Goal: Information Seeking & Learning: Learn about a topic

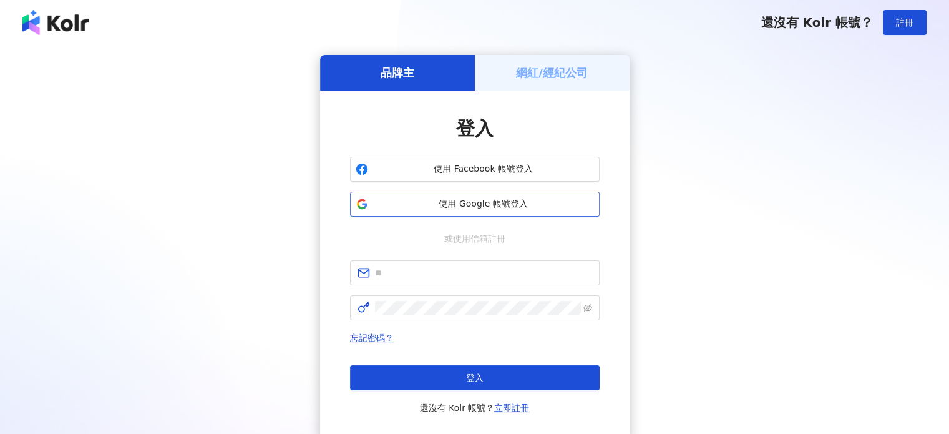
click at [543, 208] on span "使用 Google 帳號登入" at bounding box center [483, 204] width 221 height 12
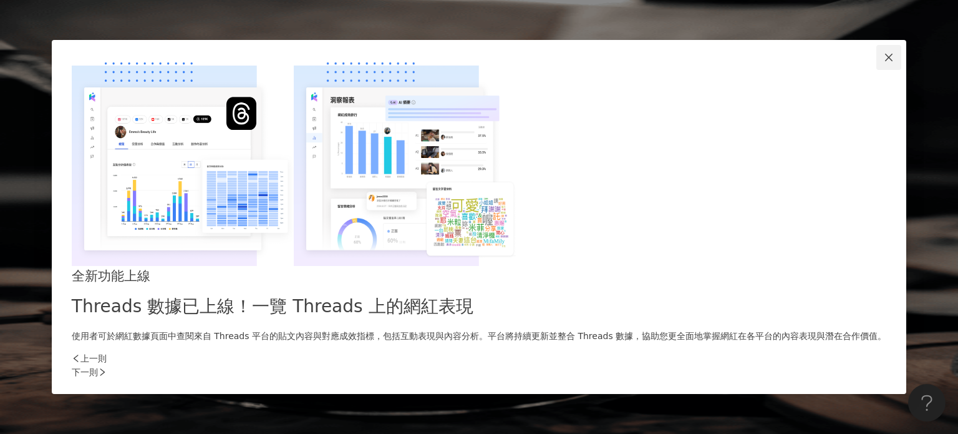
click at [884, 62] on icon "close" at bounding box center [889, 57] width 10 height 10
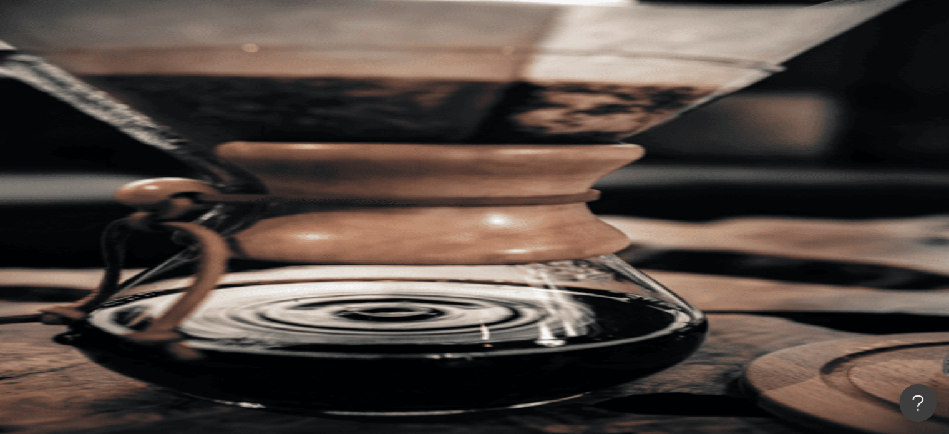
click at [350, 60] on div "不分平台 台灣 搜尋" at bounding box center [548, 84] width 802 height 69
click at [329, 72] on input "search" at bounding box center [278, 62] width 101 height 24
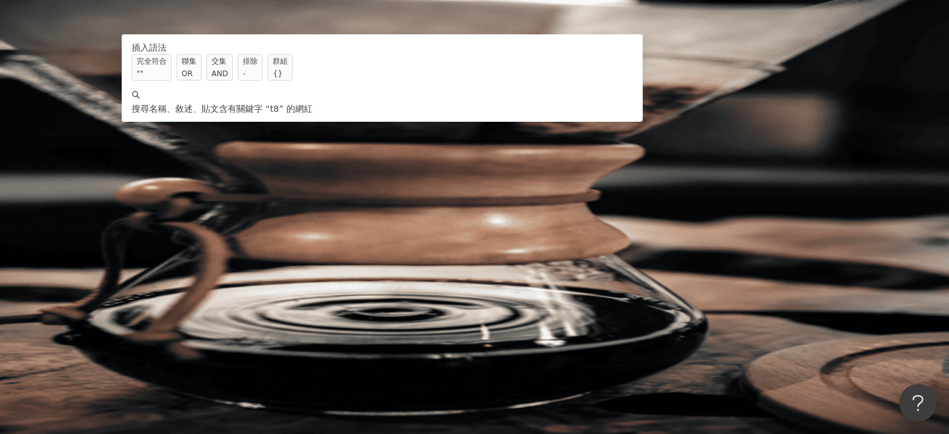
type input "*"
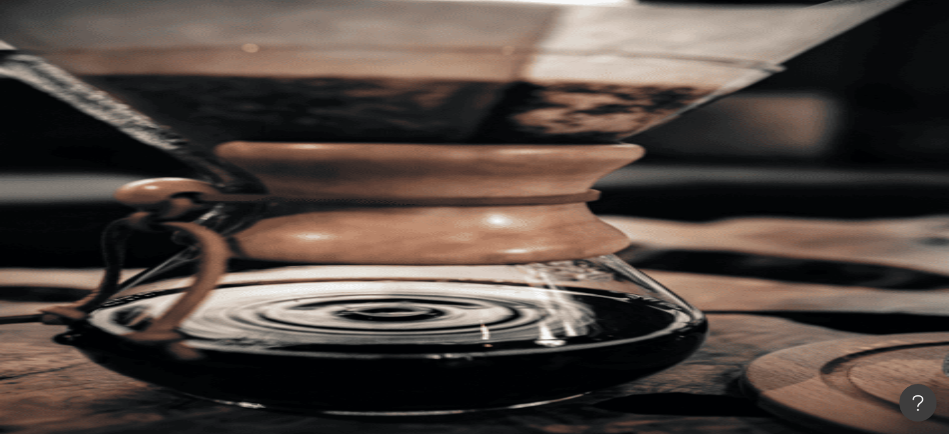
type input "**"
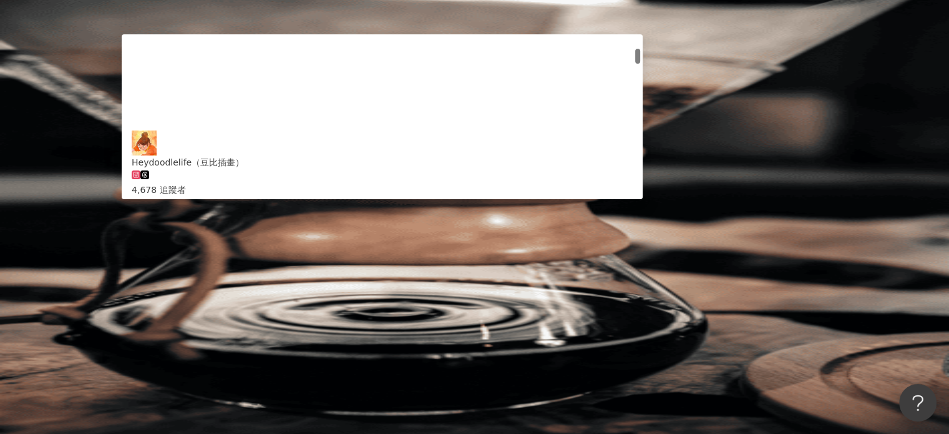
scroll to position [125, 0]
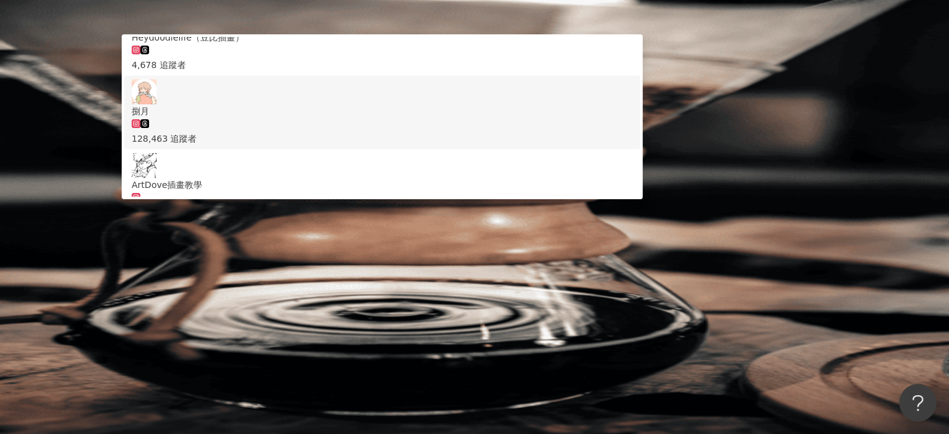
click at [475, 111] on span "捌月" at bounding box center [382, 111] width 501 height 14
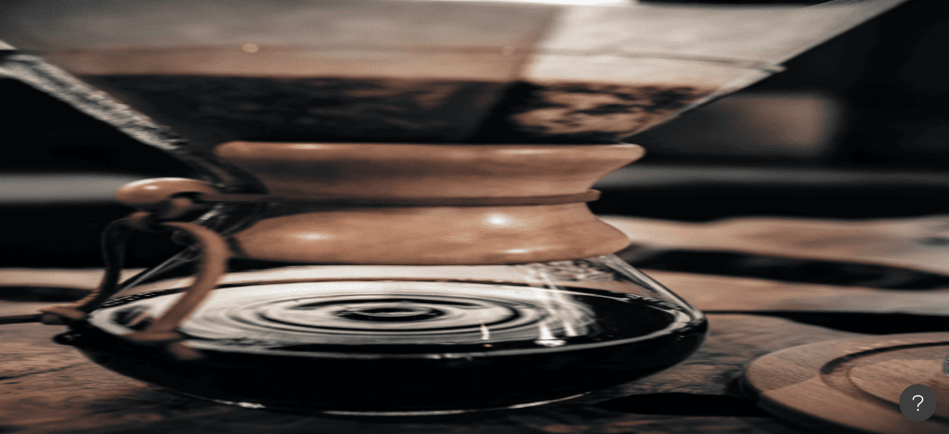
click at [329, 71] on input "search" at bounding box center [278, 62] width 101 height 24
click at [257, 126] on span "插畫家" at bounding box center [244, 131] width 26 height 10
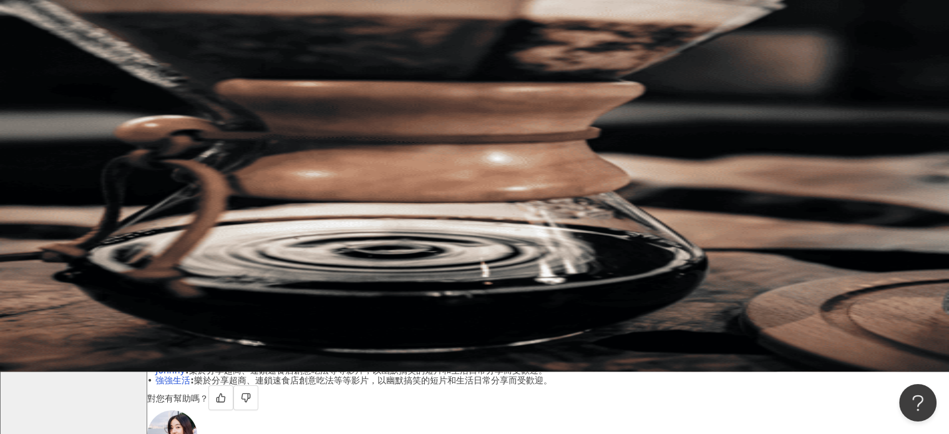
click at [215, 168] on button "互動率" at bounding box center [180, 180] width 67 height 25
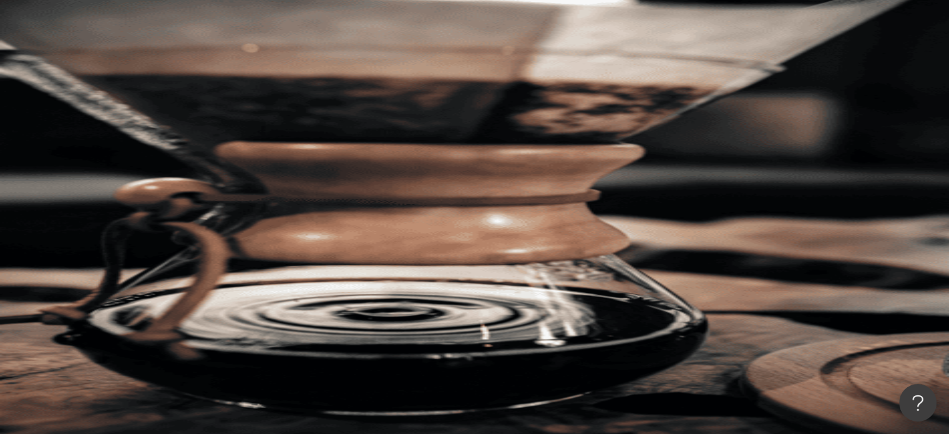
drag, startPoint x: 391, startPoint y: 49, endPoint x: 384, endPoint y: 69, distance: 21.9
click at [391, 59] on div "不分平台 *** 台灣 搜尋 99ea875e-8bc9-48c5-80ef-6e1dcd895dd7 Heydoodlelife（豆比插畫） 4,678 追…" at bounding box center [548, 192] width 802 height 284
click at [329, 69] on input "***" at bounding box center [278, 62] width 101 height 24
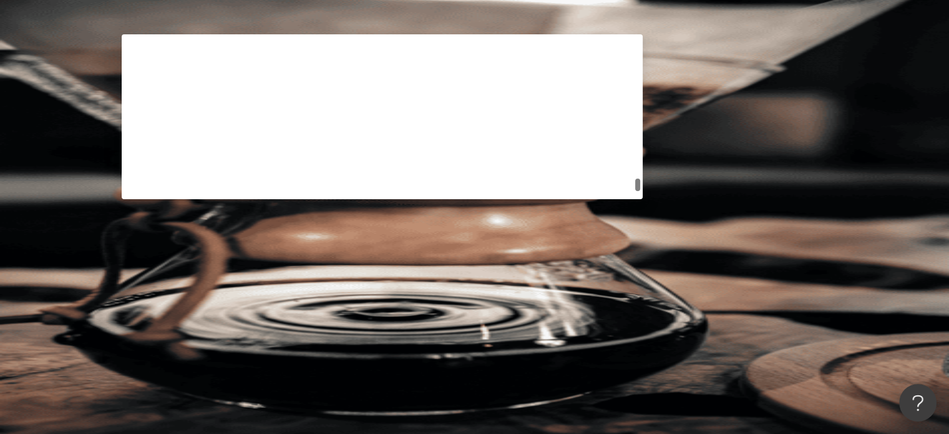
scroll to position [2371, 0]
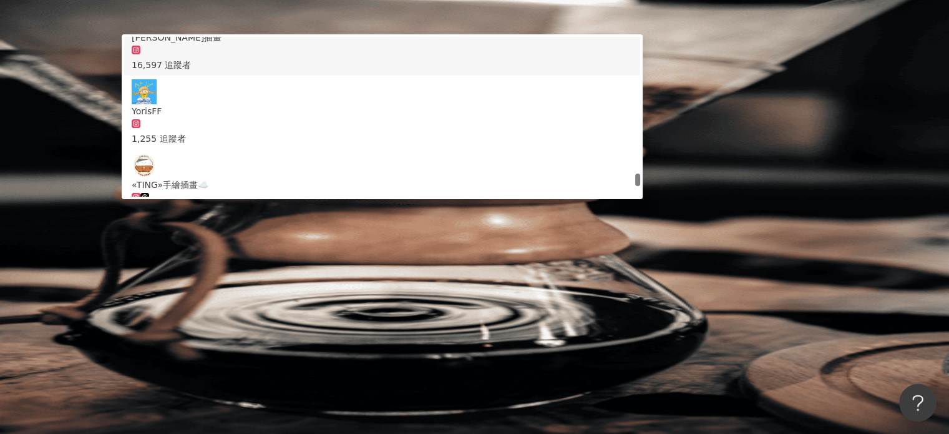
click at [329, 64] on input "**" at bounding box center [278, 62] width 101 height 24
type input "*"
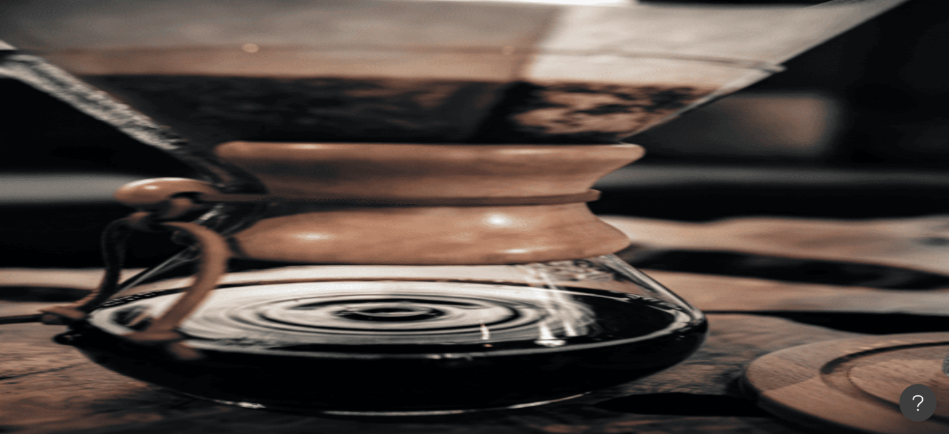
type input "****"
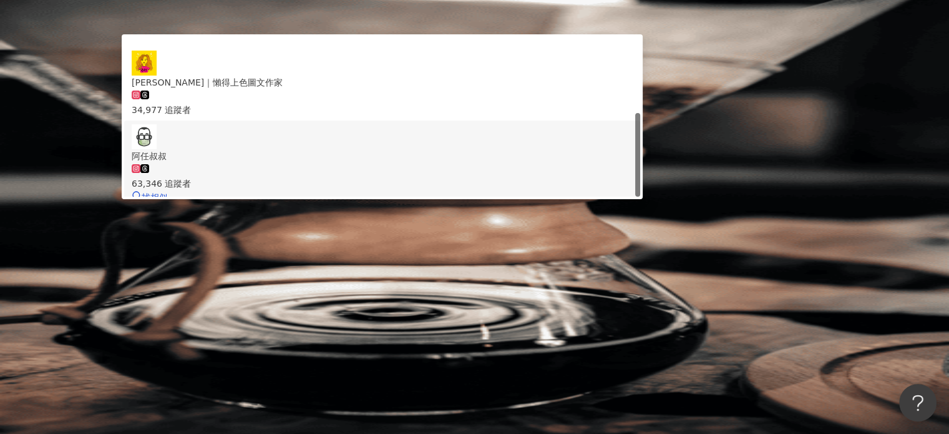
scroll to position [143, 0]
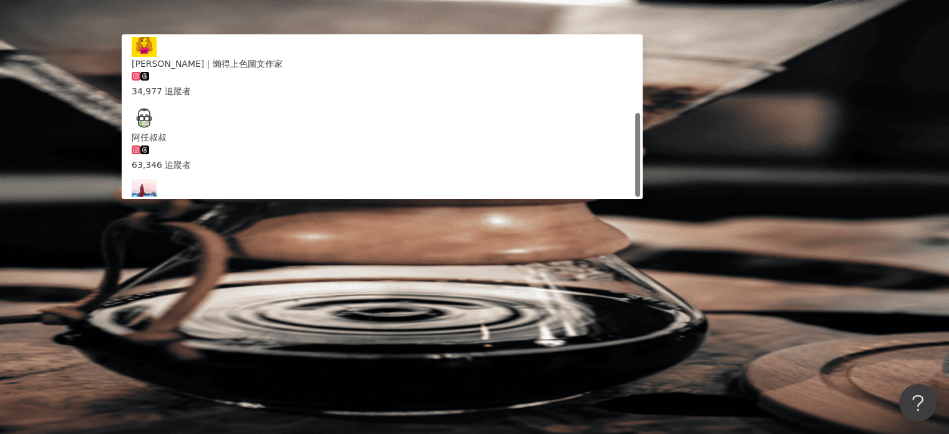
click at [482, 266] on div "搜尋名稱、敘述、貼文含有關鍵字 “ 圖文作家 ” 的網紅" at bounding box center [382, 273] width 501 height 14
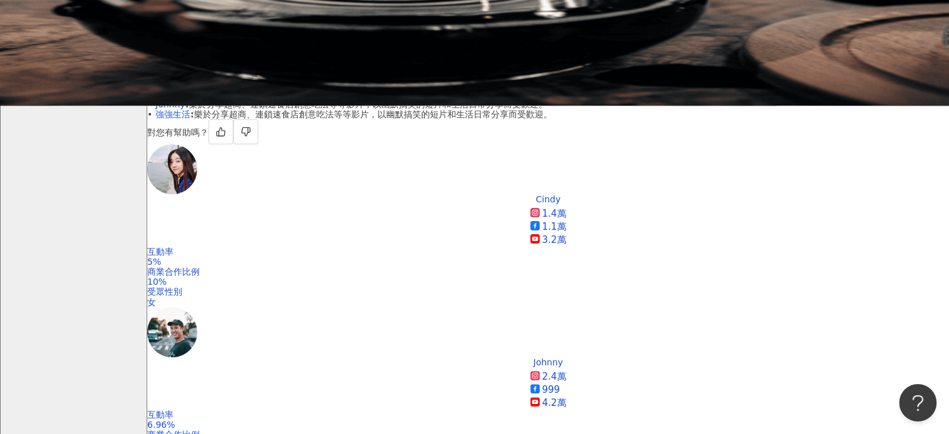
scroll to position [374, 0]
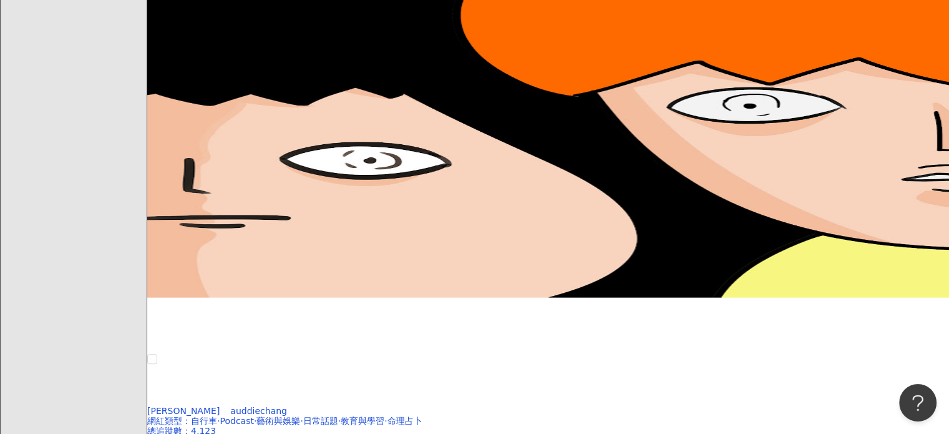
scroll to position [1061, 0]
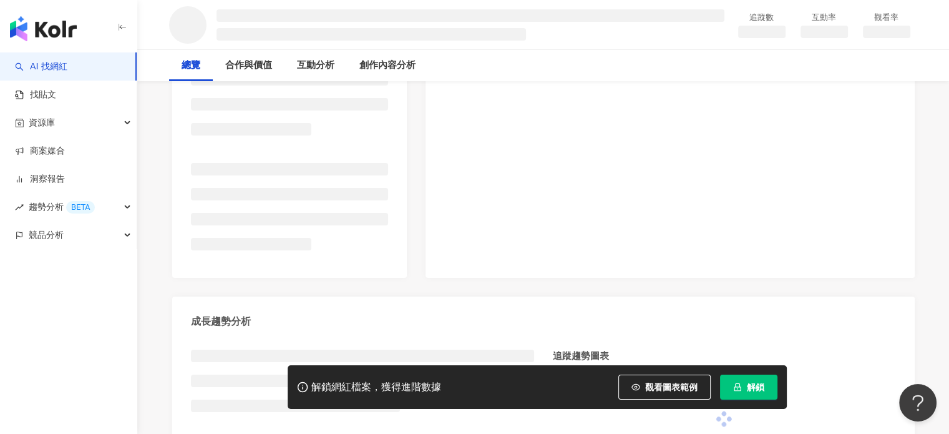
scroll to position [312, 0]
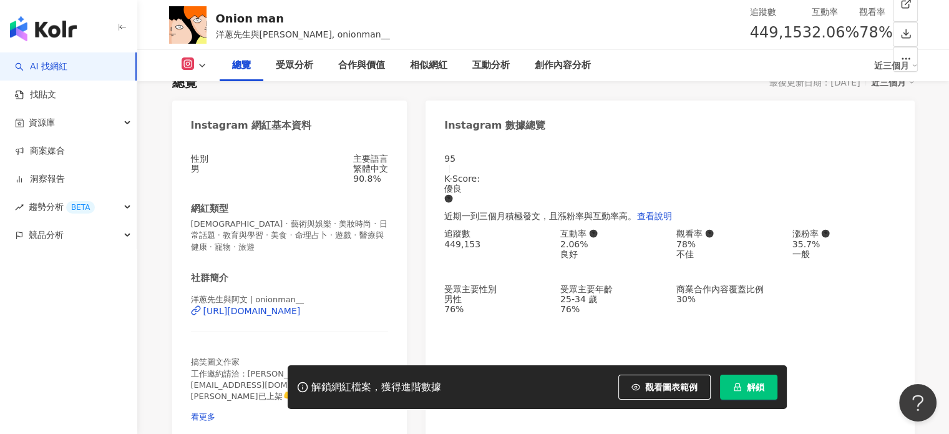
scroll to position [62, 0]
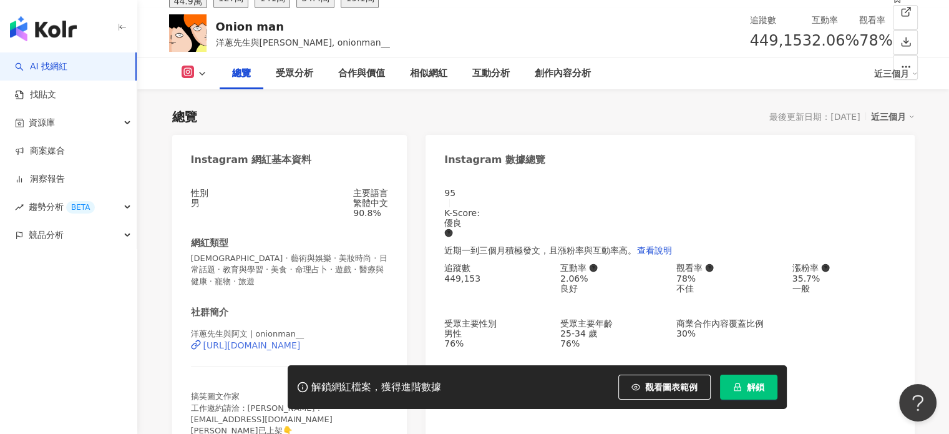
click at [270, 350] on div "https://www.instagram.com/onionman__/" at bounding box center [251, 345] width 97 height 10
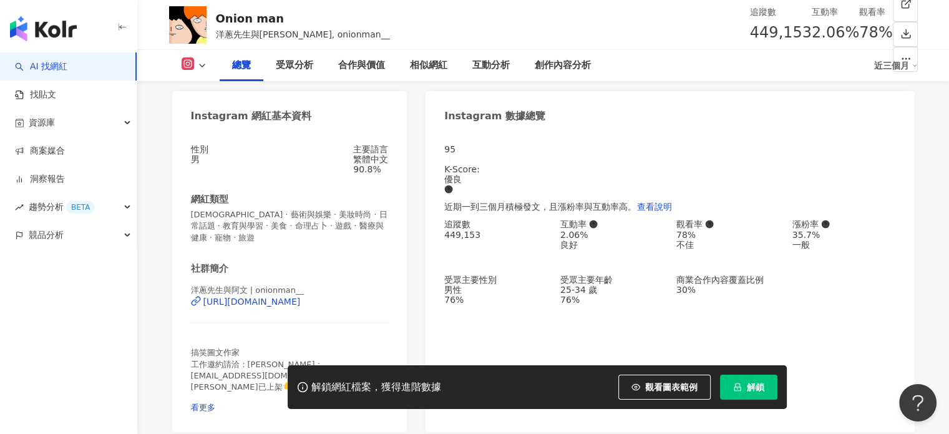
scroll to position [125, 0]
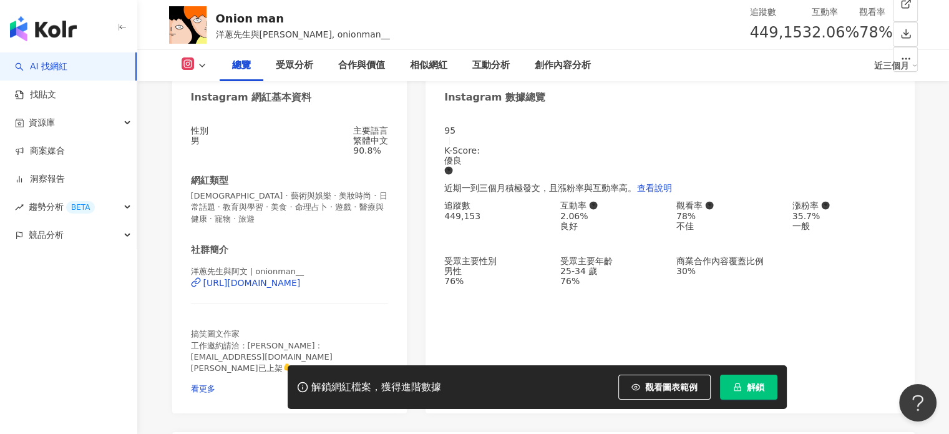
drag, startPoint x: 238, startPoint y: 326, endPoint x: 183, endPoint y: 309, distance: 57.0
click at [237, 304] on div at bounding box center [290, 303] width 198 height 1
drag, startPoint x: 188, startPoint y: 296, endPoint x: 382, endPoint y: 306, distance: 193.7
click at [382, 306] on div "性別 男 主要語言 繁體中文 90.8% 網紅類型 LGBT · 藝術與娛樂 · 美妝時尚 · 日常話題 · 教育與學習 · 美食 · 命理占卜 · 遊戲 ·…" at bounding box center [289, 263] width 235 height 300
copy div "https://www.instagram.com/onionman__/"
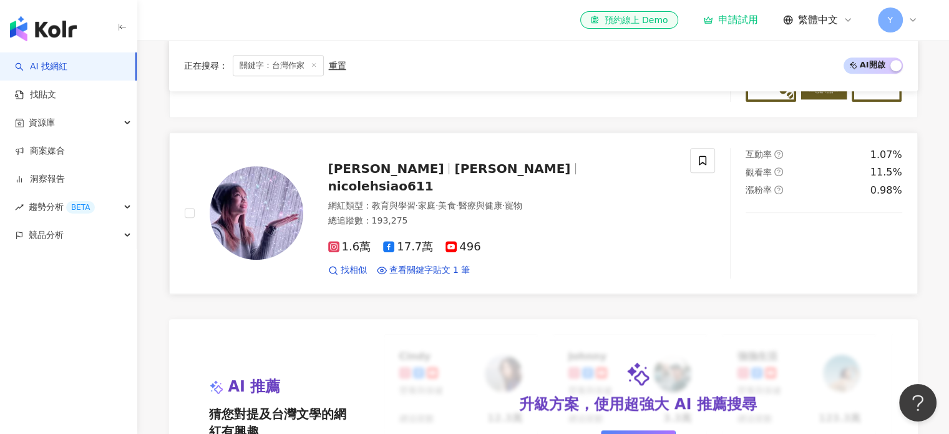
scroll to position [1003, 0]
